Goal: Register for event/course

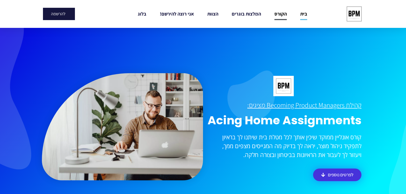
click at [284, 14] on link "הקורס" at bounding box center [280, 14] width 12 height 12
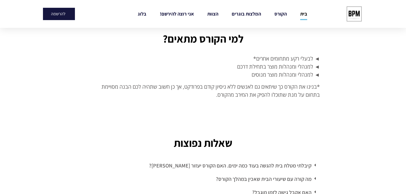
scroll to position [1448, 0]
click at [282, 16] on link "הקורס" at bounding box center [280, 14] width 12 height 12
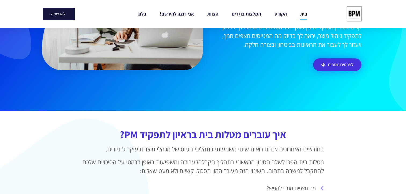
scroll to position [0, 0]
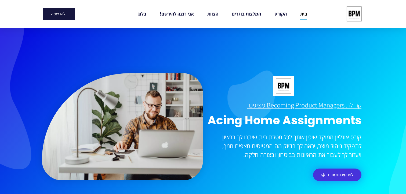
click at [355, 17] on img at bounding box center [354, 14] width 20 height 20
click at [352, 13] on img at bounding box center [354, 14] width 20 height 20
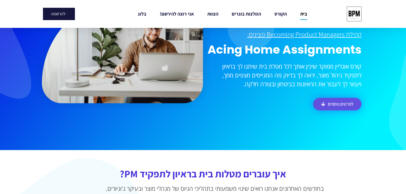
click at [332, 105] on span "לפרטים נוספים" at bounding box center [339, 104] width 25 height 5
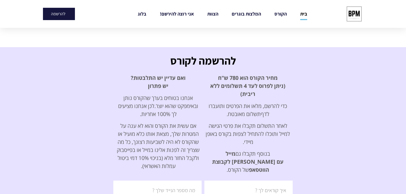
scroll to position [1696, 0]
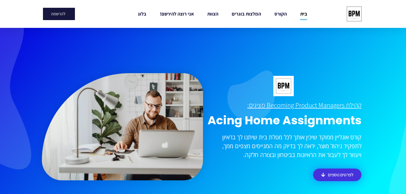
click at [101, 18] on div "להרשמה" at bounding box center [78, 14] width 71 height 12
click at [284, 107] on u "קהילת Becoming Product Managers מציגים:" at bounding box center [304, 105] width 114 height 9
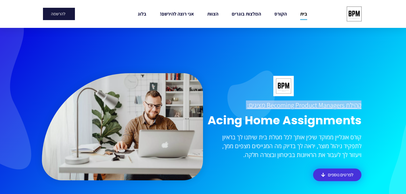
click at [284, 107] on u "קהילת Becoming Product Managers מציגים:" at bounding box center [304, 105] width 114 height 9
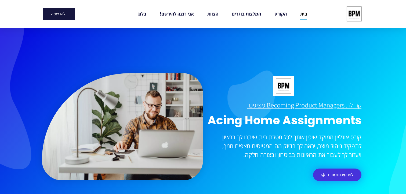
click at [251, 121] on h1 "Acing Home Assignments" at bounding box center [283, 121] width 156 height 14
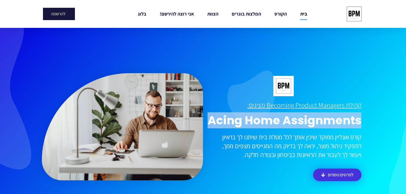
click at [251, 121] on h1 "Acing Home Assignments" at bounding box center [283, 121] width 156 height 14
copy div "Acing Home Assignments"
